Goal: Task Accomplishment & Management: Manage account settings

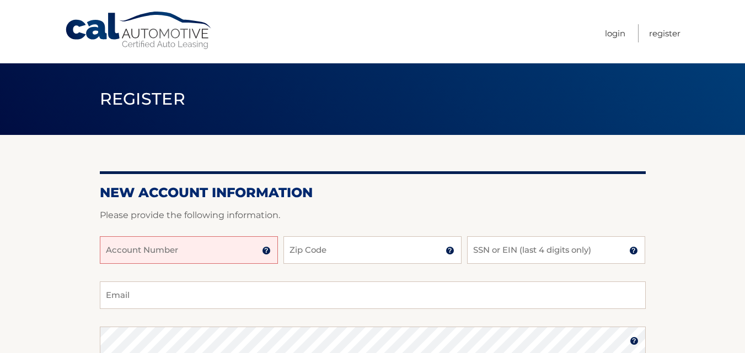
click at [122, 252] on input "Account Number" at bounding box center [189, 251] width 178 height 28
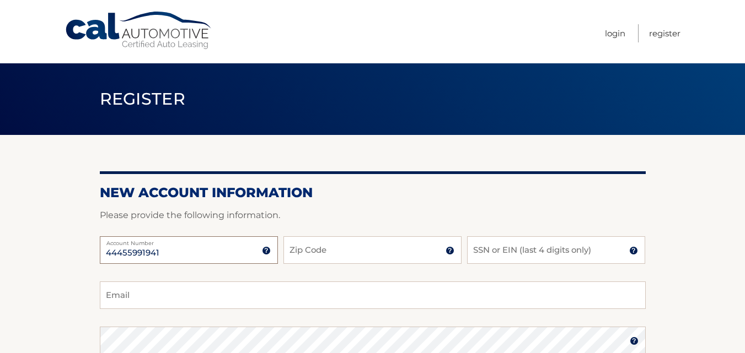
type input "44455991941"
click at [298, 253] on input "Zip Code" at bounding box center [372, 251] width 178 height 28
type input "32904"
type input "kelliprn2@gmail.com"
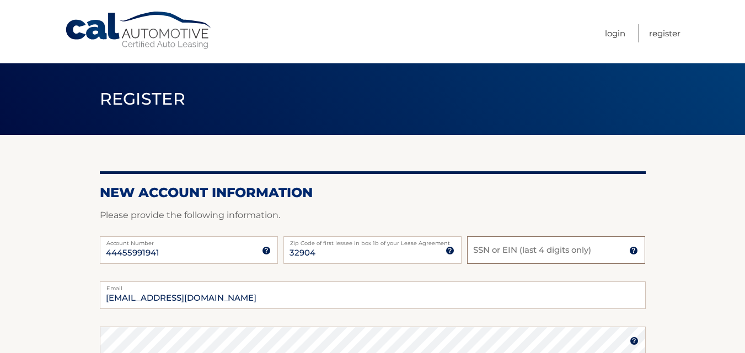
click at [493, 247] on input "SSN or EIN (last 4 digits only)" at bounding box center [556, 251] width 178 height 28
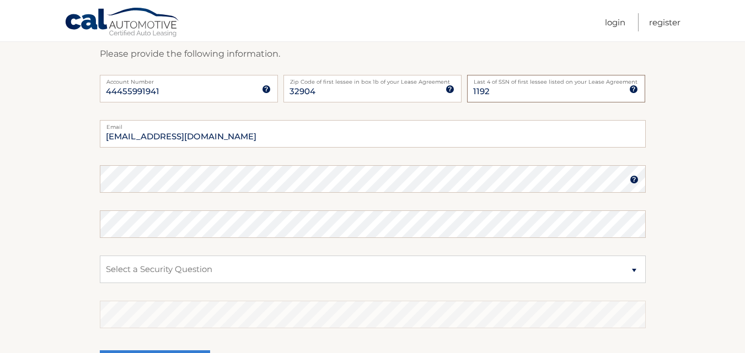
scroll to position [221, 0]
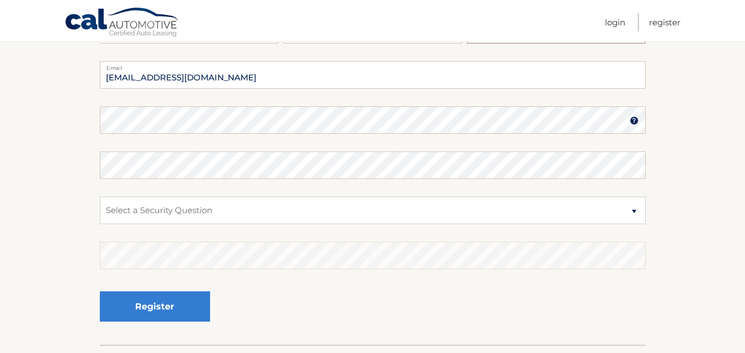
type input "1192"
click at [632, 211] on select "Select a Security Question What was the name of your elementary school? What is…" at bounding box center [373, 211] width 546 height 28
select select "2"
click at [100, 197] on select "Select a Security Question What was the name of your elementary school? What is…" at bounding box center [373, 211] width 546 height 28
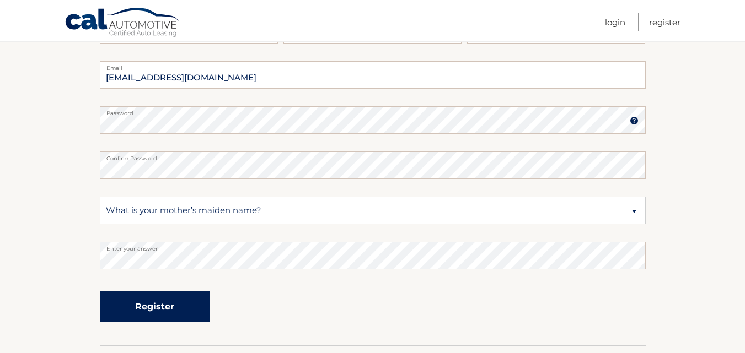
click at [149, 303] on button "Register" at bounding box center [155, 307] width 110 height 30
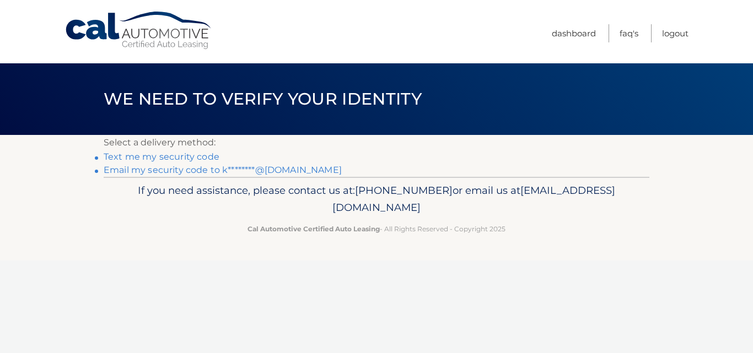
click at [274, 170] on link "Email my security code to k********@[DOMAIN_NAME]" at bounding box center [223, 170] width 238 height 10
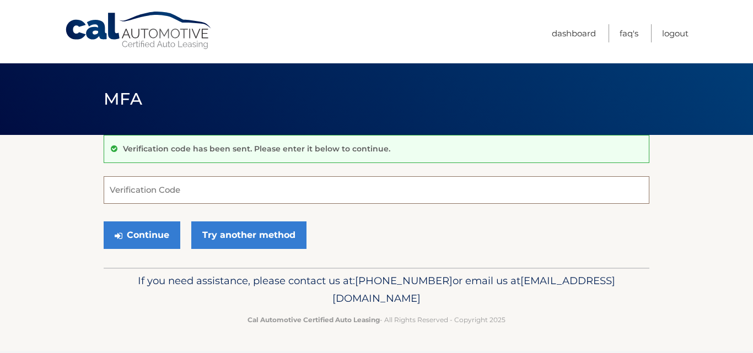
click at [137, 187] on input "Verification Code" at bounding box center [377, 190] width 546 height 28
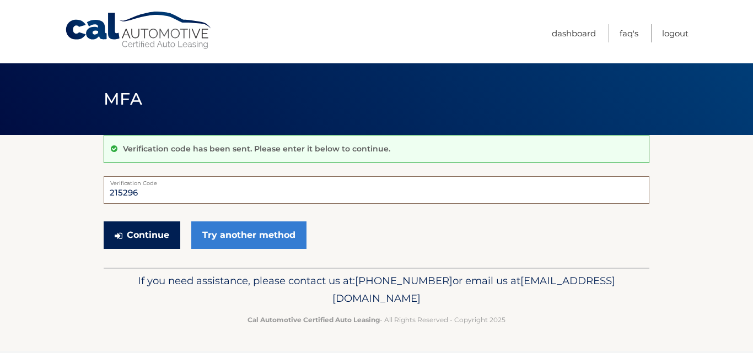
type input "215296"
click at [135, 234] on button "Continue" at bounding box center [142, 236] width 77 height 28
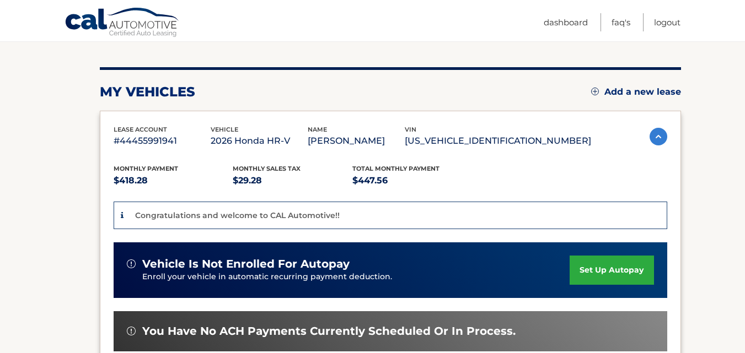
scroll to position [176, 0]
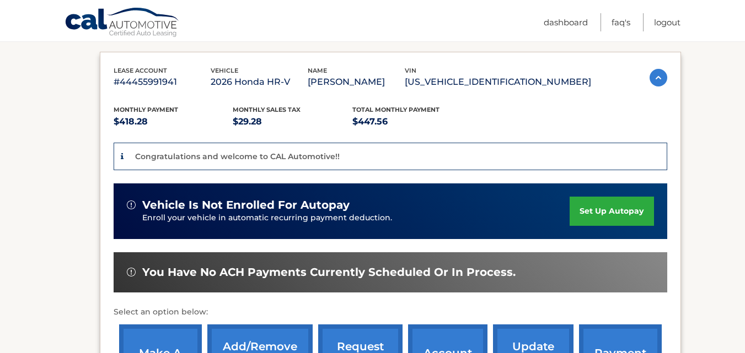
click at [603, 207] on link "set up autopay" at bounding box center [612, 211] width 84 height 29
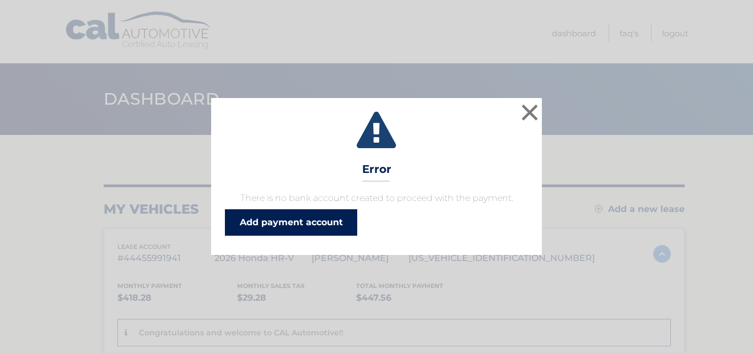
click at [280, 223] on link "Add payment account" at bounding box center [291, 223] width 132 height 26
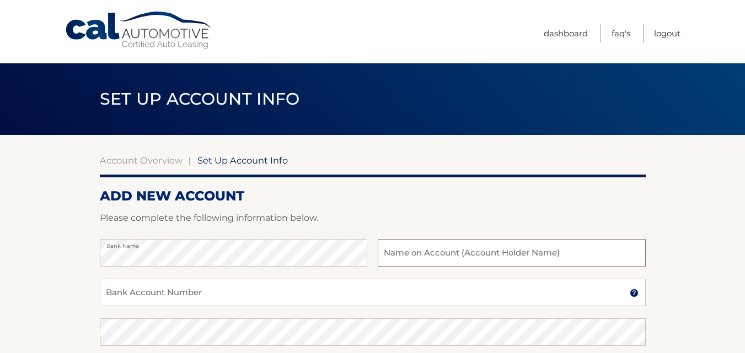
click at [394, 256] on input "text" at bounding box center [511, 253] width 267 height 28
type input "[PERSON_NAME]"
click at [153, 292] on input "Bank Account Number" at bounding box center [373, 293] width 546 height 28
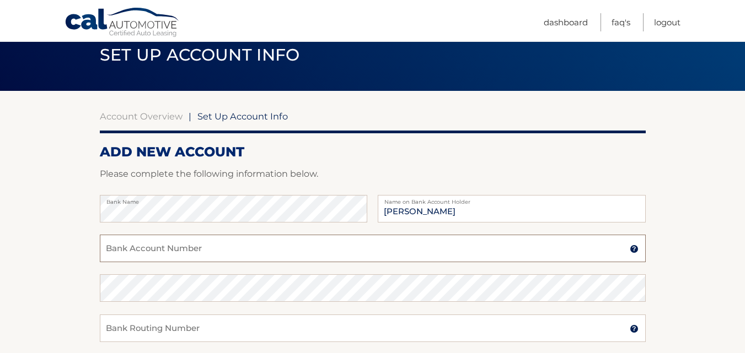
scroll to position [132, 0]
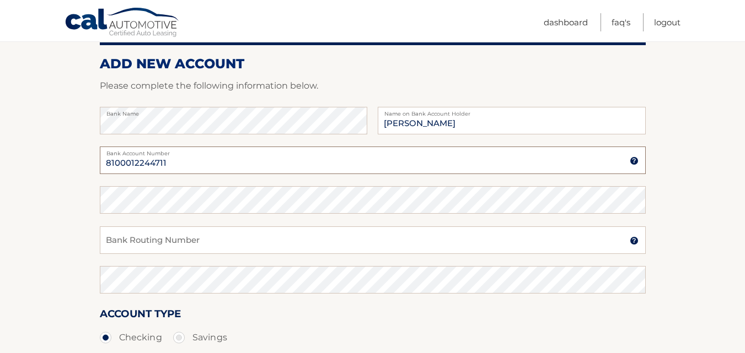
type input "8100012244711"
click at [130, 243] on input "Bank Routing Number" at bounding box center [373, 241] width 546 height 28
type input "263177903"
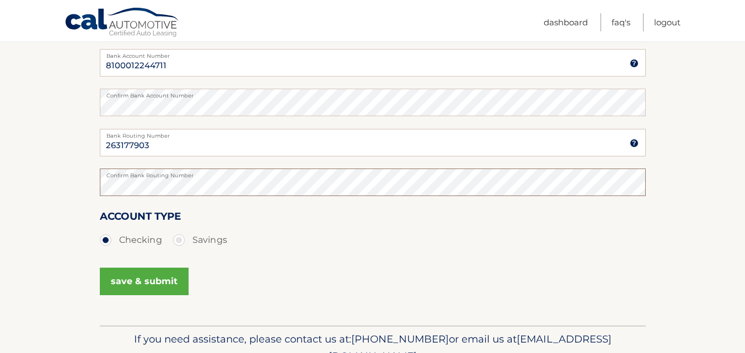
scroll to position [243, 0]
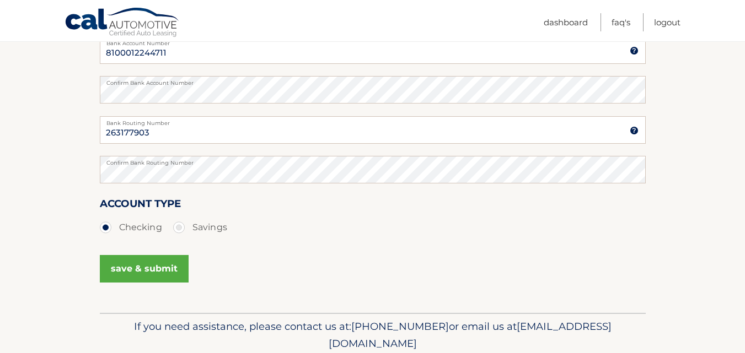
click at [163, 266] on button "save & submit" at bounding box center [144, 269] width 89 height 28
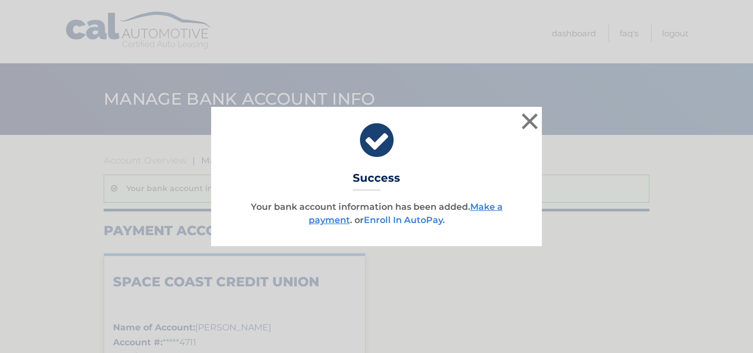
click at [416, 219] on link "Enroll In AutoPay" at bounding box center [403, 220] width 79 height 10
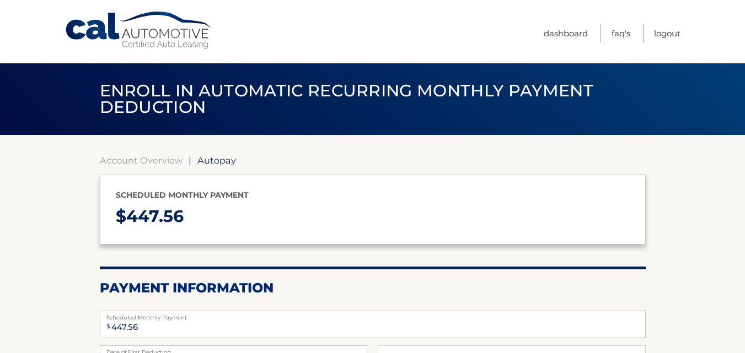
select select "OGZhYzI1MDEtMzg2Yi00NGYxLWEzNzItZDQ3NTM0MTQyMzQ3"
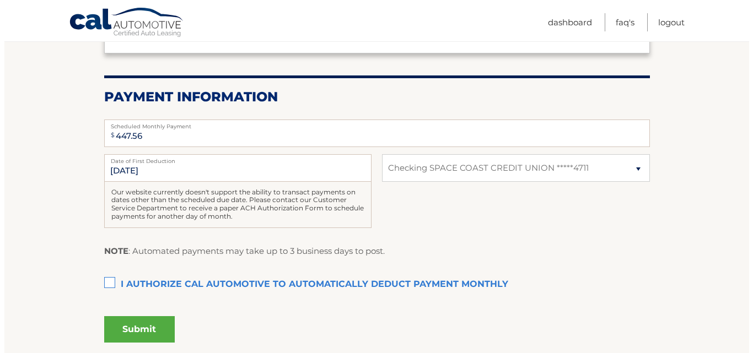
scroll to position [199, 0]
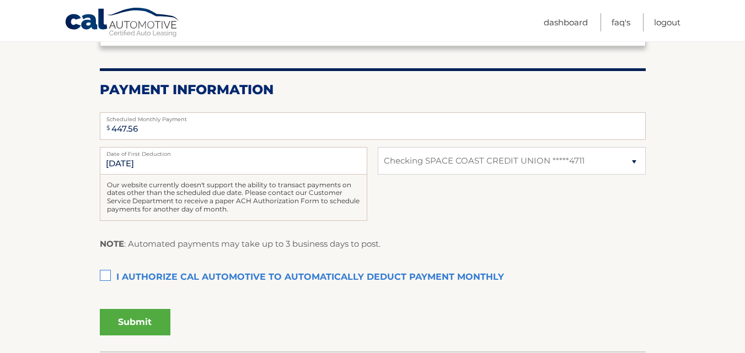
click at [105, 275] on label "I authorize cal automotive to automatically deduct payment monthly This checkbo…" at bounding box center [373, 278] width 546 height 22
click at [0, 0] on input "I authorize cal automotive to automatically deduct payment monthly This checkbo…" at bounding box center [0, 0] width 0 height 0
click at [129, 326] on button "Submit" at bounding box center [135, 322] width 71 height 26
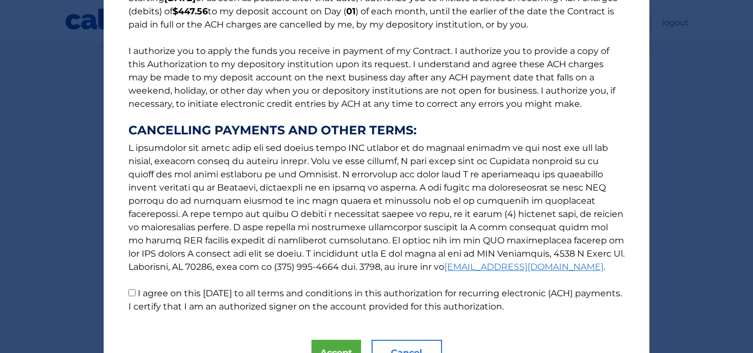
scroll to position [168, 0]
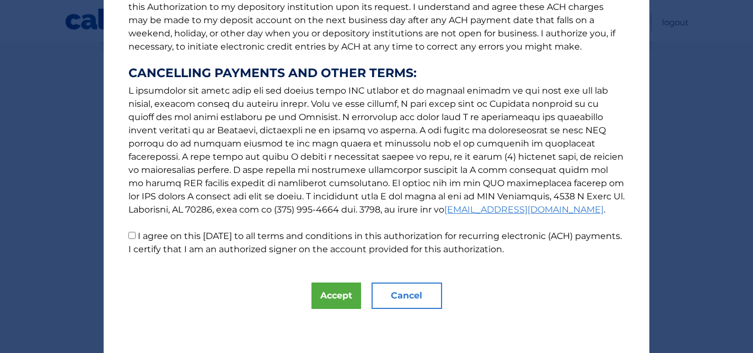
click at [130, 234] on input "I agree on this [DATE] to all terms and conditions in this authorization for re…" at bounding box center [131, 235] width 7 height 7
checkbox input "true"
click at [330, 296] on button "Accept" at bounding box center [337, 296] width 50 height 26
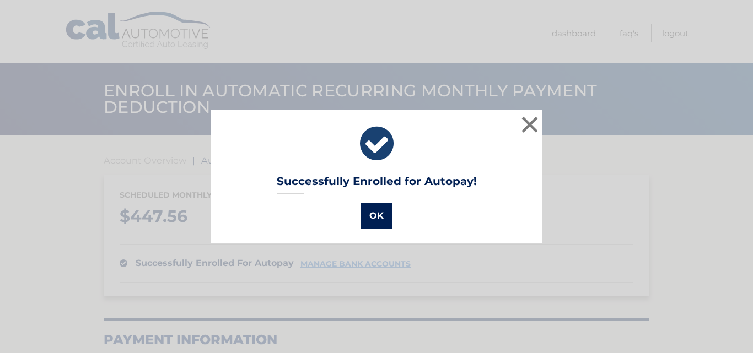
click at [380, 217] on button "OK" at bounding box center [377, 216] width 32 height 26
